Goal: Information Seeking & Learning: Find specific fact

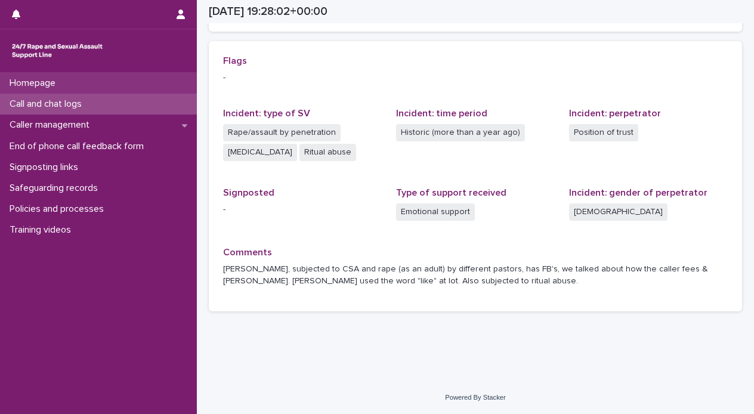
click at [81, 88] on div "Homepage" at bounding box center [98, 83] width 197 height 21
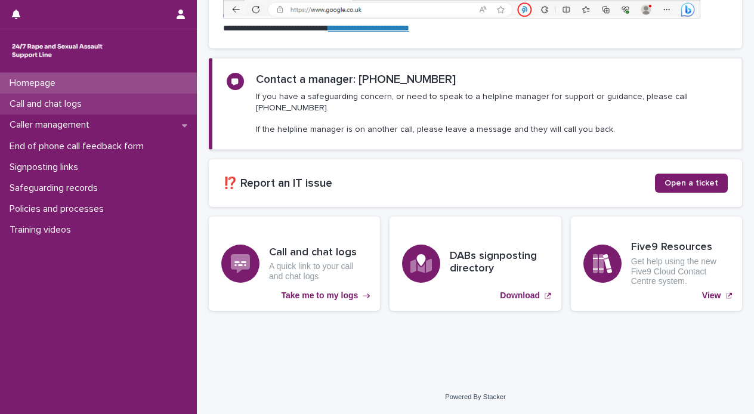
scroll to position [122, 0]
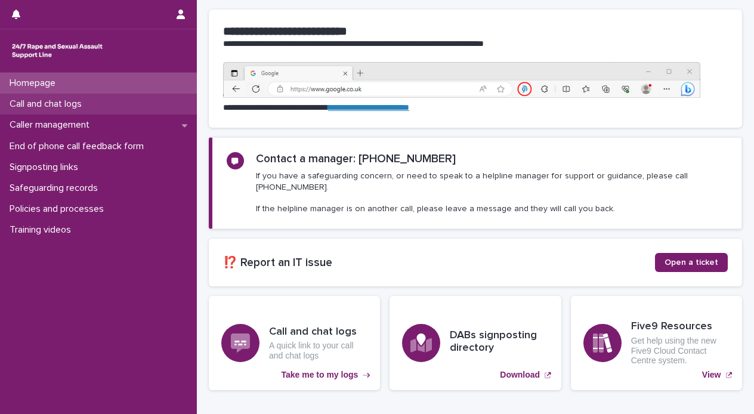
click at [82, 105] on p "Call and chat logs" at bounding box center [48, 103] width 87 height 11
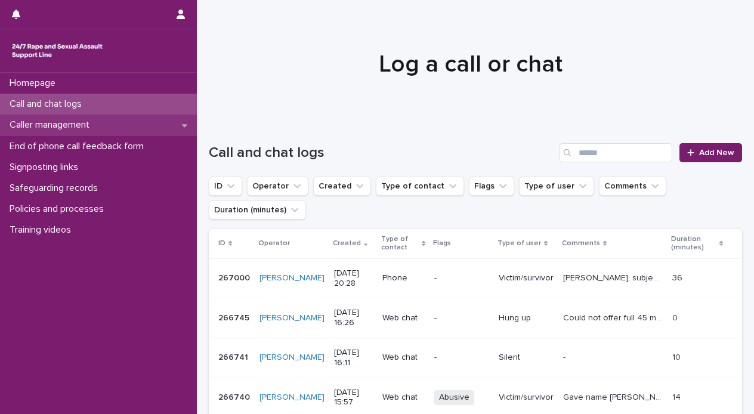
click at [78, 124] on p "Caller management" at bounding box center [52, 124] width 94 height 11
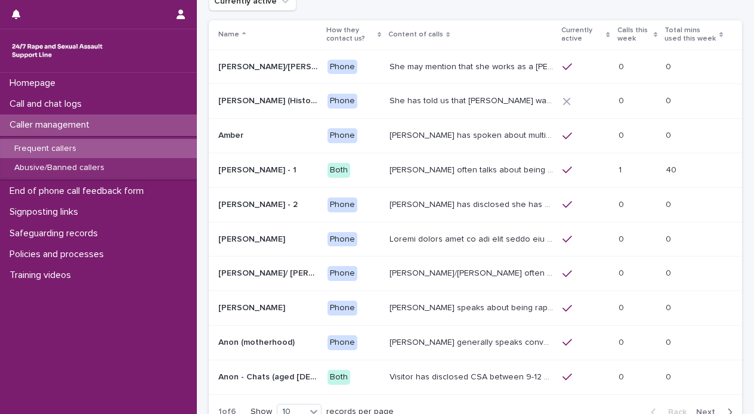
scroll to position [104, 0]
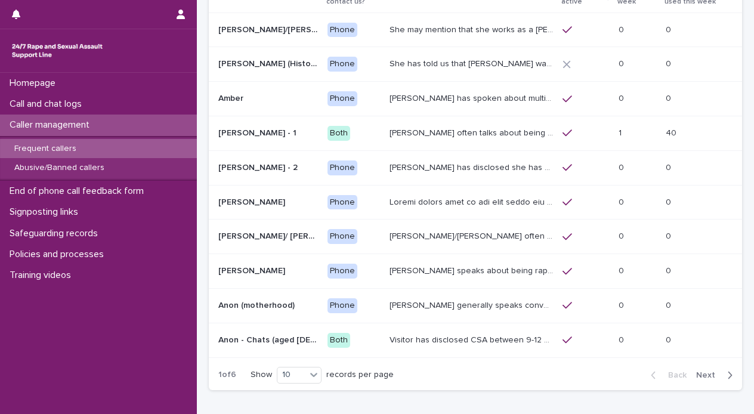
click at [697, 371] on span "Next" at bounding box center [709, 375] width 26 height 8
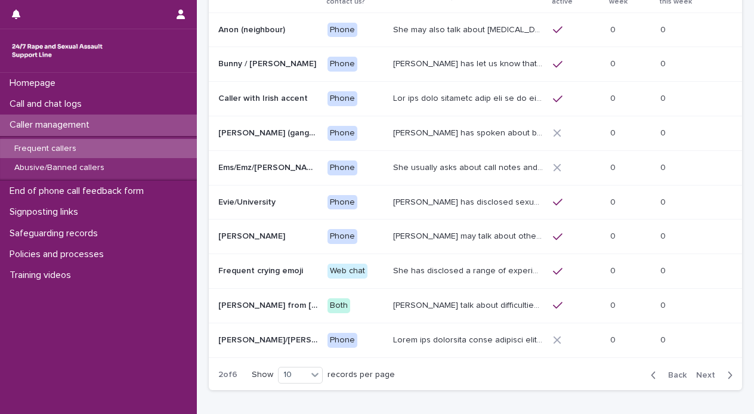
click at [697, 371] on span "Next" at bounding box center [709, 375] width 26 height 8
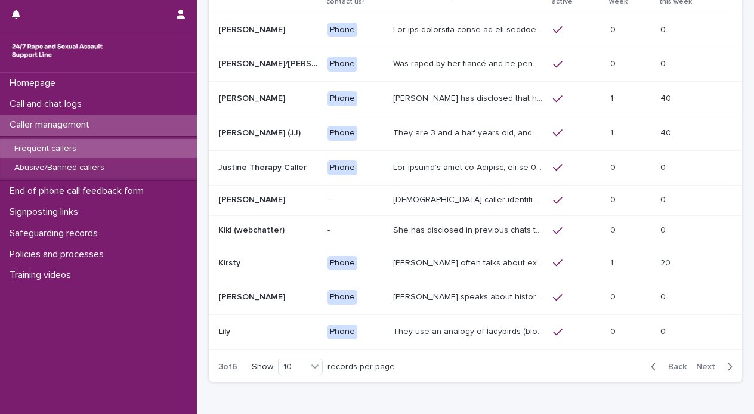
scroll to position [100, 0]
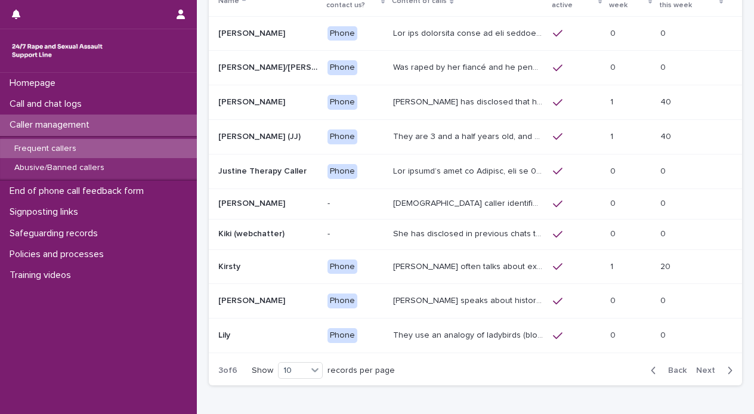
click at [697, 368] on span "Next" at bounding box center [709, 370] width 26 height 8
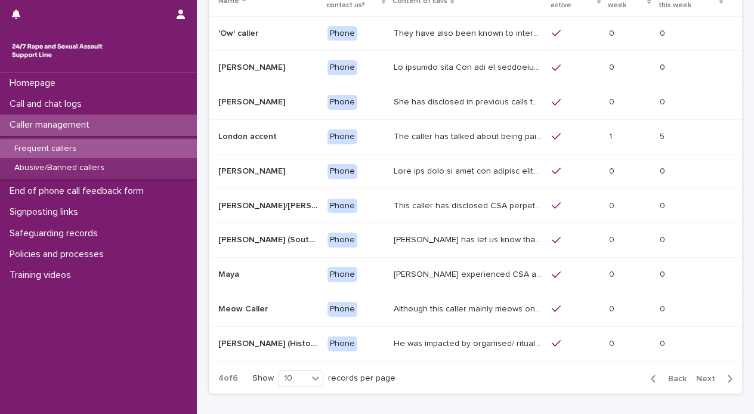
scroll to position [104, 0]
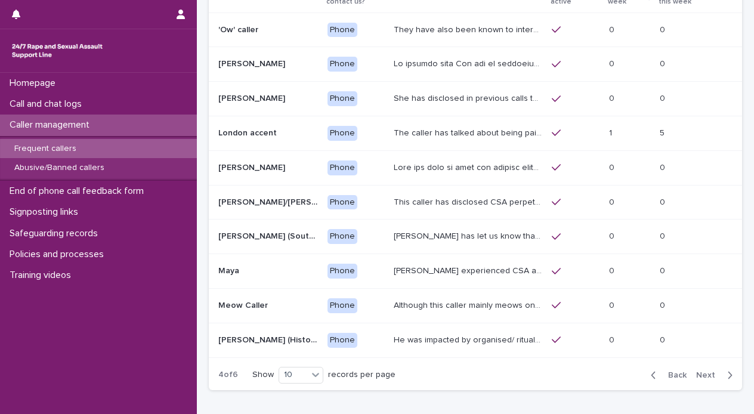
click at [697, 371] on span "Next" at bounding box center [709, 375] width 26 height 8
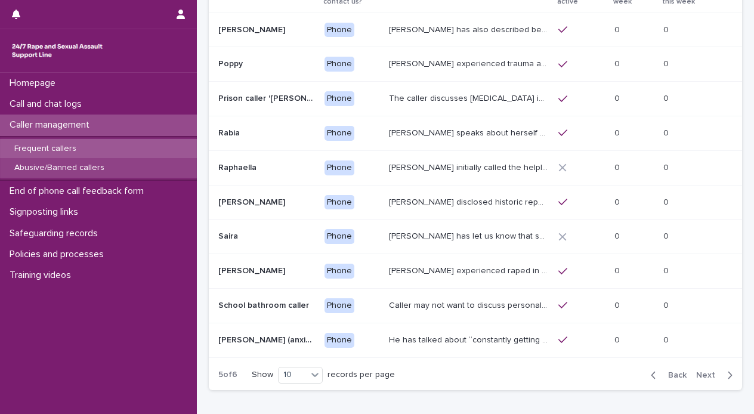
click at [55, 165] on p "Abusive/Banned callers" at bounding box center [59, 168] width 109 height 10
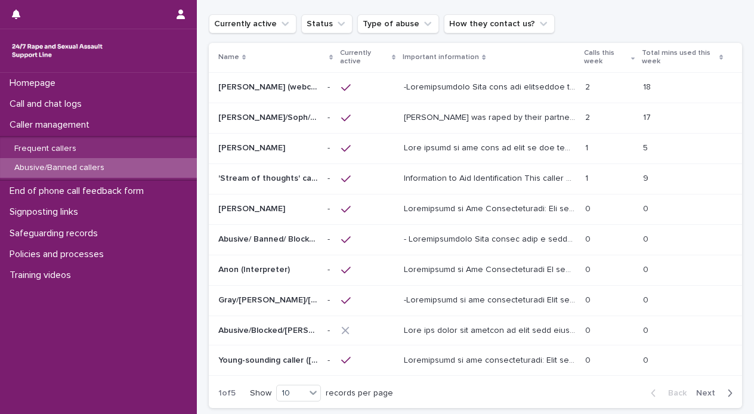
scroll to position [51, 0]
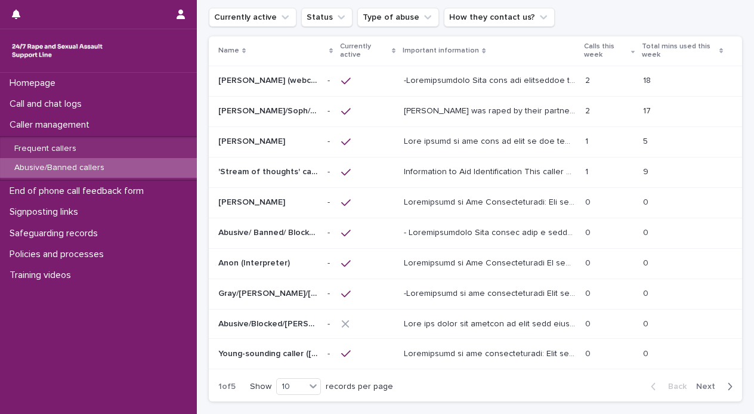
click at [702, 385] on span "Next" at bounding box center [709, 386] width 26 height 8
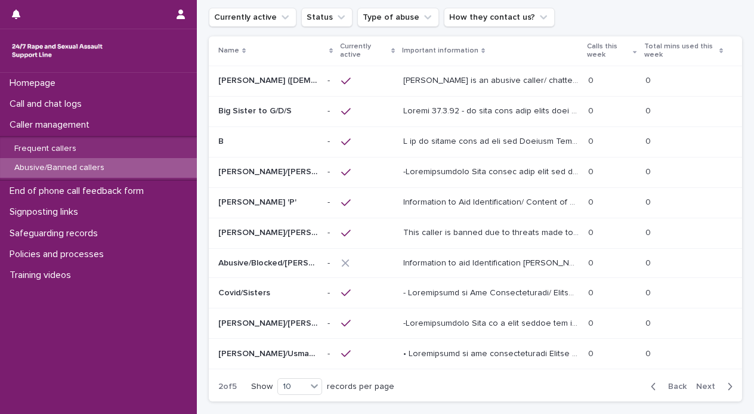
click at [702, 385] on span "Next" at bounding box center [709, 386] width 26 height 8
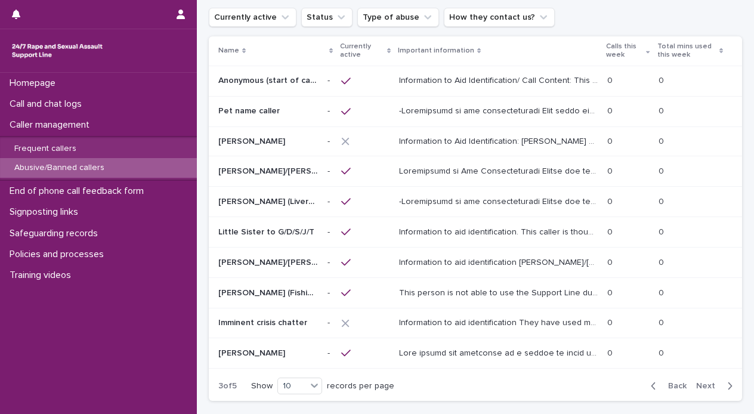
scroll to position [50, 0]
click at [702, 385] on span "Next" at bounding box center [709, 386] width 26 height 8
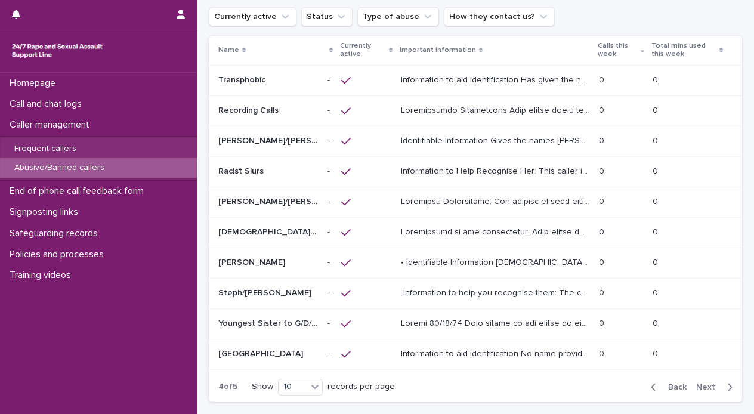
click at [702, 385] on span "Next" at bounding box center [709, 387] width 26 height 8
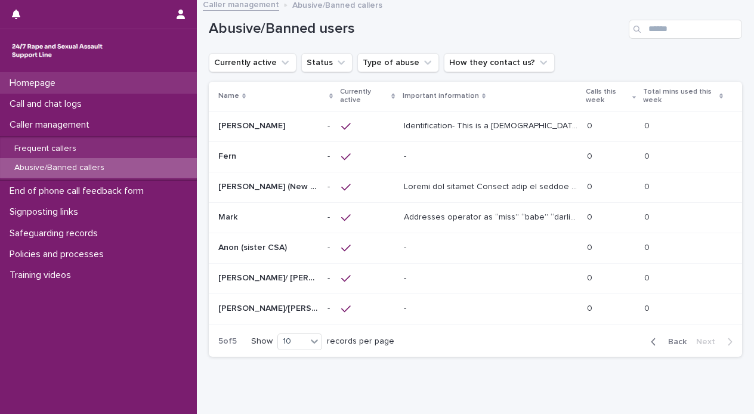
click at [95, 81] on div "Homepage" at bounding box center [98, 83] width 197 height 21
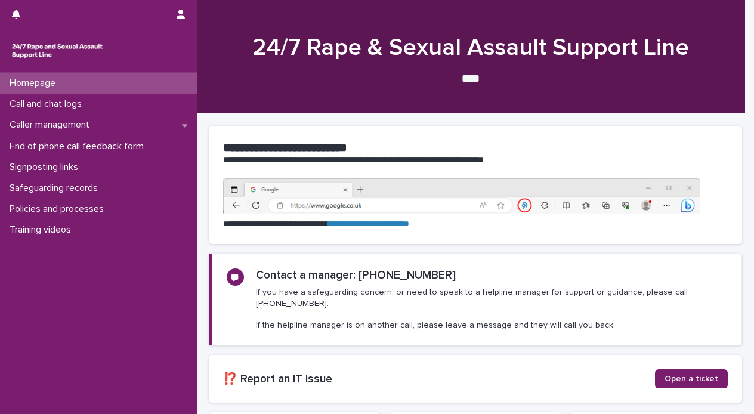
scroll to position [122, 0]
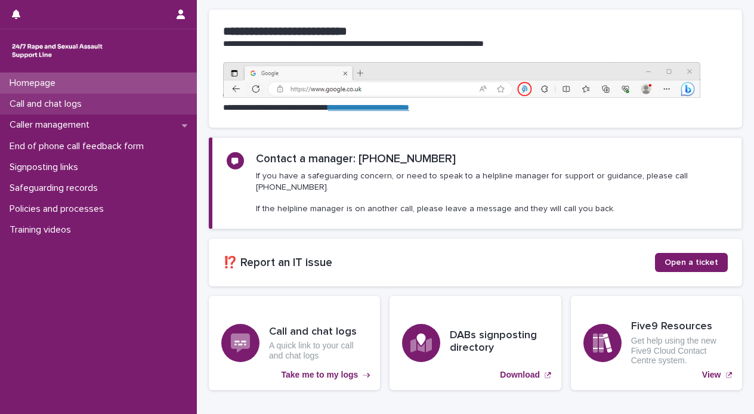
click at [87, 101] on p "Call and chat logs" at bounding box center [48, 103] width 87 height 11
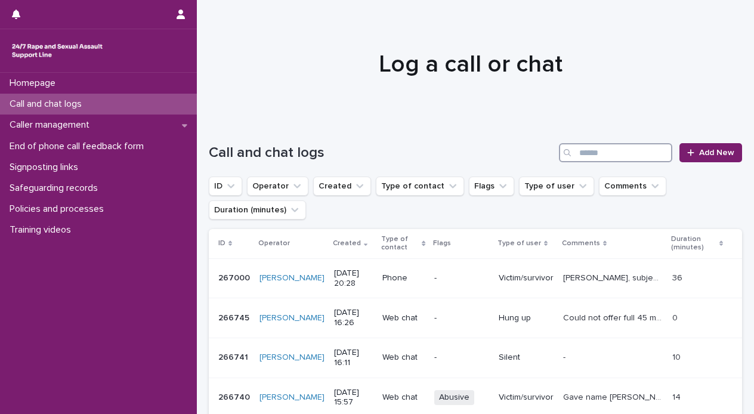
click at [575, 150] on input "Search" at bounding box center [615, 152] width 113 height 19
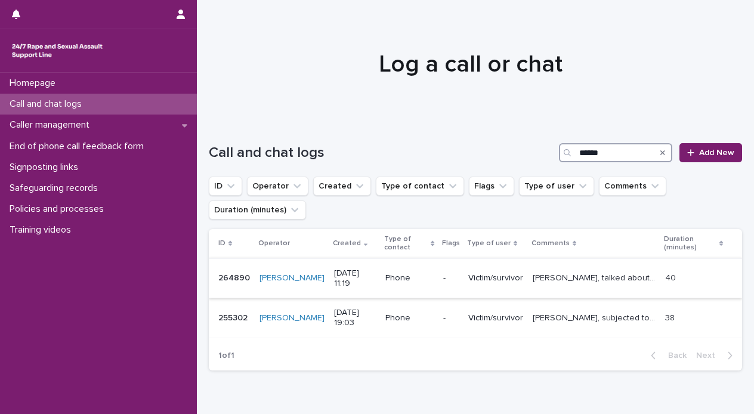
type input "******"
click at [577, 283] on div "[PERSON_NAME], talked about situation with housemate - boundaries and her inter…" at bounding box center [595, 278] width 124 height 20
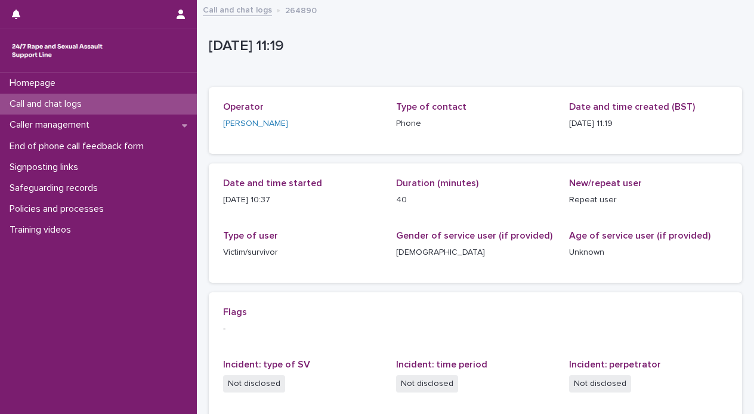
click at [55, 103] on p "Call and chat logs" at bounding box center [48, 103] width 87 height 11
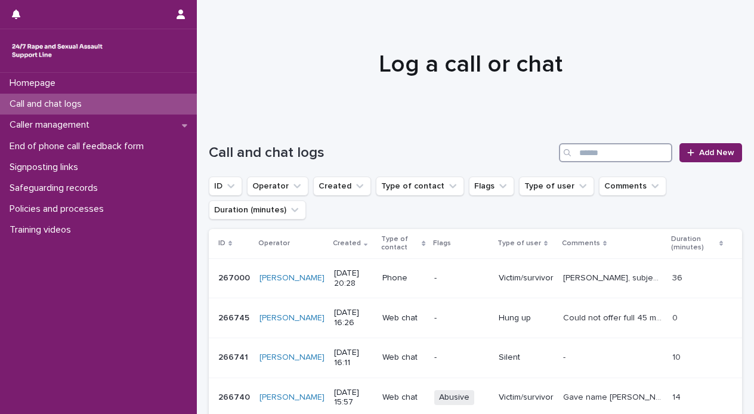
click at [592, 157] on input "Search" at bounding box center [615, 152] width 113 height 19
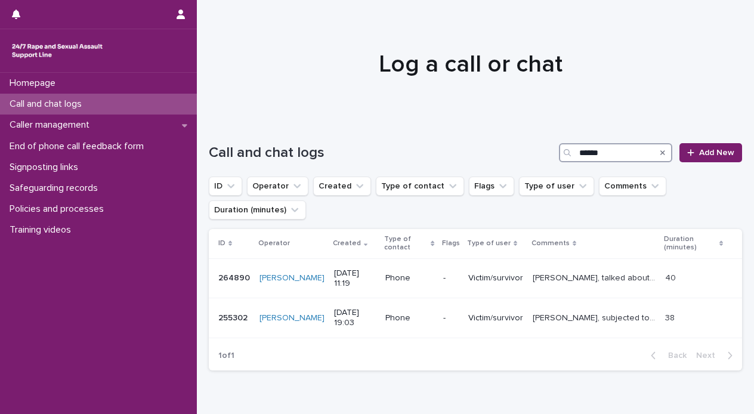
type input "******"
